Goal: Check status: Check status

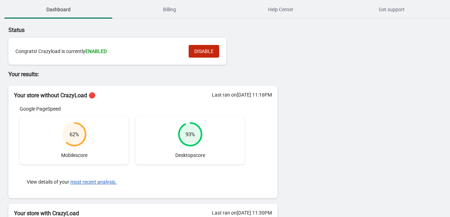
click at [70, 133] on div "62 %" at bounding box center [74, 134] width 9 height 7
click at [95, 183] on button "most recent analysis." at bounding box center [93, 182] width 46 height 6
